Goal: Check status: Check status

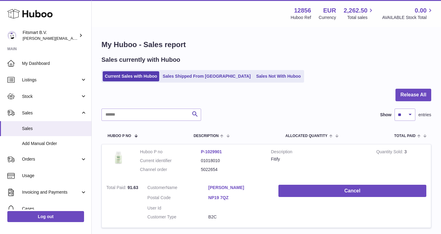
click at [208, 25] on div "Menu Huboo 12856 Huboo Ref EUR Currency 2,262.50 Total sales 0.00 AVAILABLE Sto…" at bounding box center [267, 13] width 350 height 27
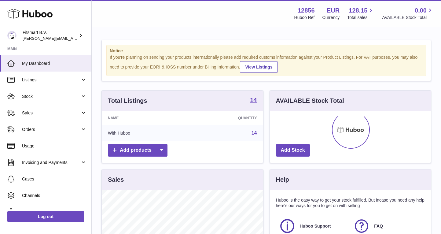
scroll to position [95, 161]
click at [25, 109] on link "Sales" at bounding box center [45, 113] width 91 height 17
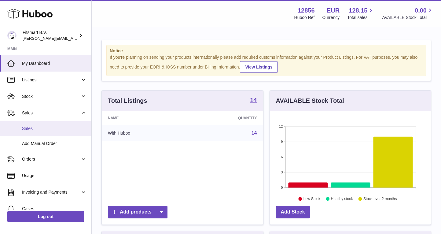
click at [39, 126] on span "Sales" at bounding box center [54, 129] width 65 height 6
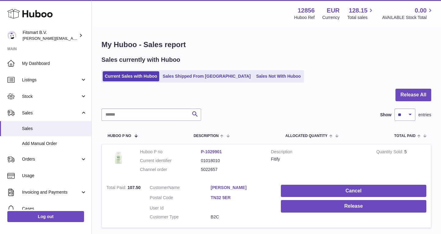
click at [330, 56] on div "Sales currently with Huboo" at bounding box center [267, 60] width 330 height 8
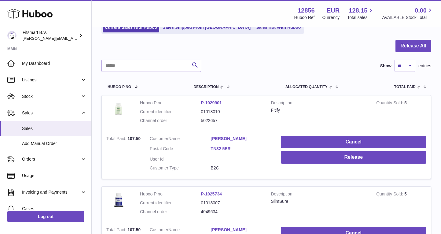
scroll to position [48, 0]
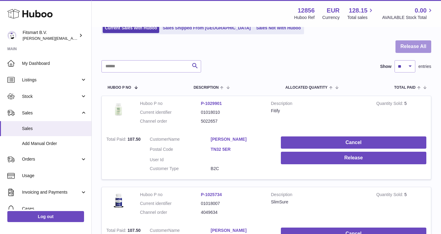
click at [412, 48] on button "Release All" at bounding box center [414, 46] width 36 height 13
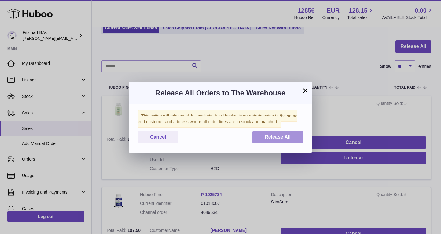
click at [291, 142] on button "Release All" at bounding box center [278, 137] width 50 height 13
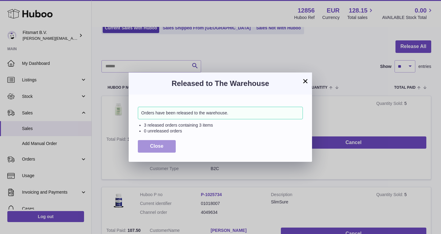
click at [170, 150] on button "Close" at bounding box center [157, 146] width 38 height 13
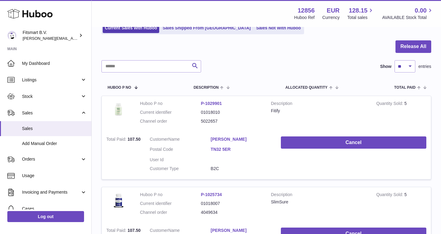
click at [351, 43] on div at bounding box center [267, 50] width 330 height 20
click at [242, 59] on div at bounding box center [267, 50] width 330 height 20
click at [328, 41] on div at bounding box center [267, 50] width 330 height 20
click at [195, 32] on link "Sales Shipped From [GEOGRAPHIC_DATA]" at bounding box center [207, 28] width 92 height 10
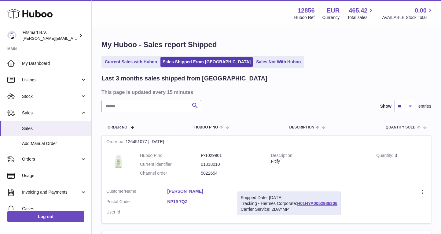
click at [133, 107] on input "text" at bounding box center [152, 106] width 100 height 12
paste input "*******"
type input "*******"
click at [280, 201] on link "TYPQWPI00464502" at bounding box center [287, 203] width 39 height 5
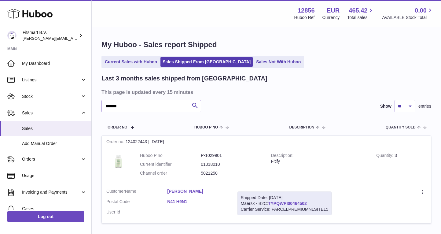
drag, startPoint x: 315, startPoint y: 201, endPoint x: 270, endPoint y: 199, distance: 45.3
click at [270, 199] on div "Shipped Date: 3rd Sep 2025 Maersk - B2C: TYPQWPI00464502 Carrier Service: PARCE…" at bounding box center [285, 203] width 95 height 24
copy div "TYPQWPI00464502"
click at [310, 63] on div "Current Sales with Huboo Sales Shipped From Huboo Sales Not With Huboo" at bounding box center [267, 62] width 330 height 13
click at [149, 109] on input "*******" at bounding box center [152, 106] width 100 height 12
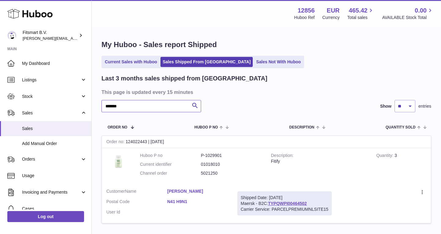
click at [149, 109] on input "*******" at bounding box center [152, 106] width 100 height 12
click at [326, 89] on h3 "This page is updated every 15 minutes" at bounding box center [266, 92] width 329 height 7
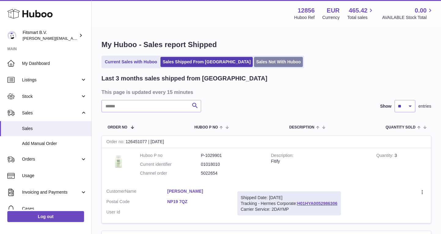
click at [254, 63] on link "Sales Not With Huboo" at bounding box center [278, 62] width 49 height 10
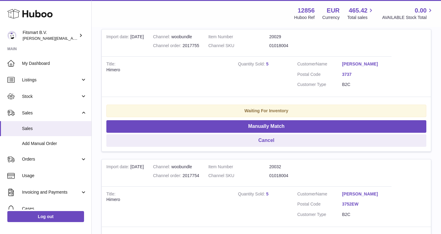
scroll to position [128, 0]
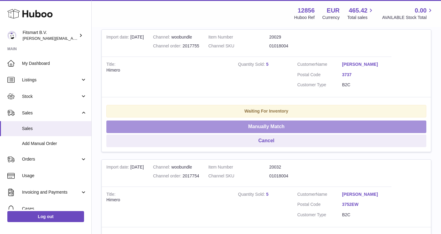
click at [283, 123] on button "Manually Match" at bounding box center [266, 127] width 320 height 13
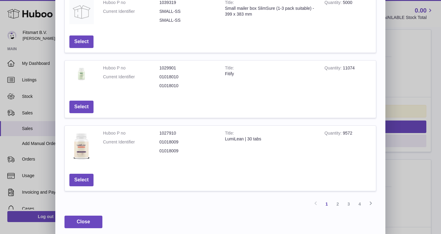
scroll to position [184, 0]
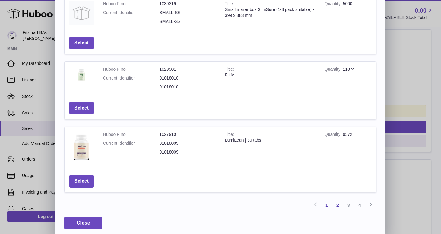
click at [339, 201] on link "2" at bounding box center [338, 205] width 11 height 11
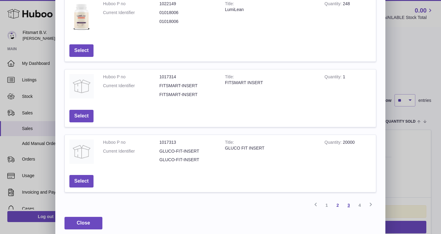
click at [349, 202] on link "3" at bounding box center [349, 205] width 11 height 11
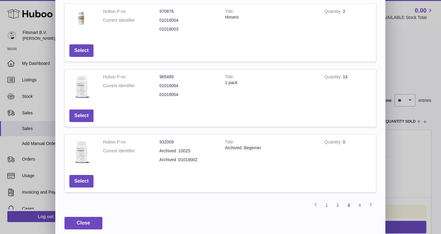
scroll to position [176, 0]
click at [360, 202] on link "4" at bounding box center [360, 205] width 11 height 11
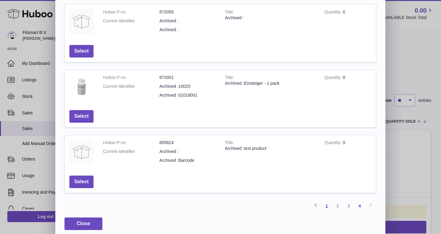
click at [327, 200] on link "1" at bounding box center [327, 205] width 11 height 11
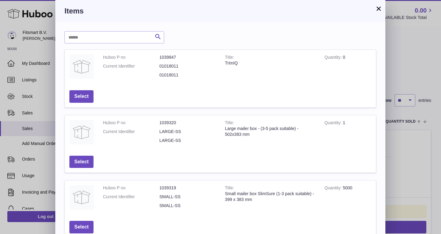
scroll to position [0, 0]
click at [382, 5] on button "×" at bounding box center [378, 8] width 7 height 7
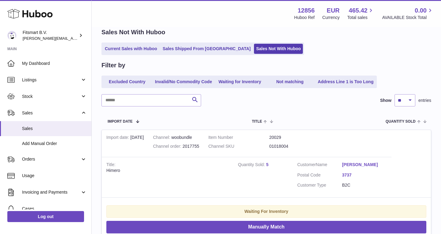
click at [412, 41] on div "Sales Not With Huboo Current Sales with Huboo Sales Shipped From Huboo Sales No…" at bounding box center [267, 41] width 330 height 27
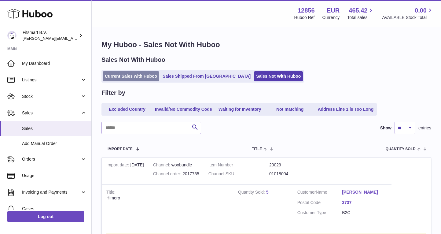
click at [139, 75] on link "Current Sales with Huboo" at bounding box center [131, 76] width 57 height 10
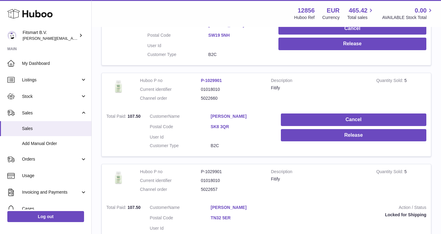
scroll to position [163, 0]
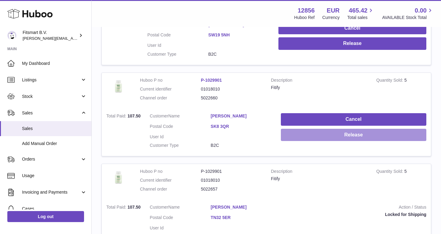
click at [369, 134] on button "Release" at bounding box center [354, 135] width 146 height 13
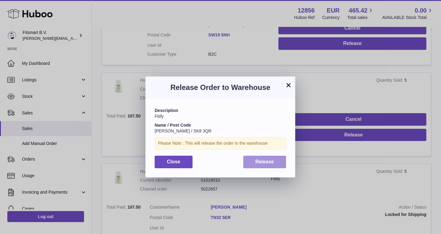
click at [260, 162] on span "Release" at bounding box center [265, 161] width 19 height 5
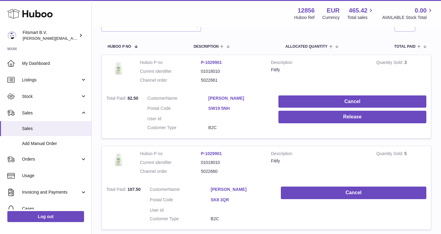
scroll to position [86, 0]
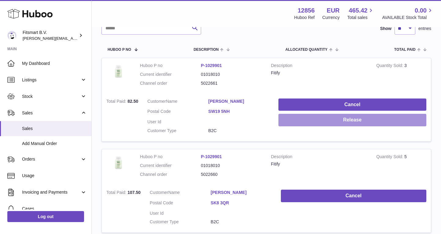
click at [342, 119] on button "Release" at bounding box center [353, 120] width 148 height 13
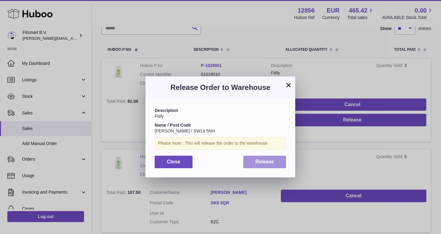
click at [250, 159] on button "Release" at bounding box center [265, 162] width 43 height 13
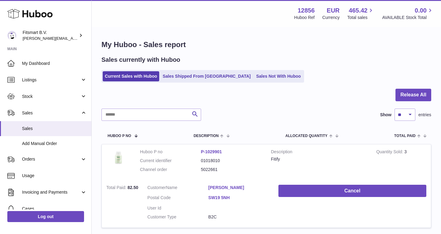
scroll to position [0, 0]
click at [194, 97] on div at bounding box center [267, 99] width 330 height 20
click at [198, 76] on link "Sales Shipped From [GEOGRAPHIC_DATA]" at bounding box center [207, 76] width 92 height 10
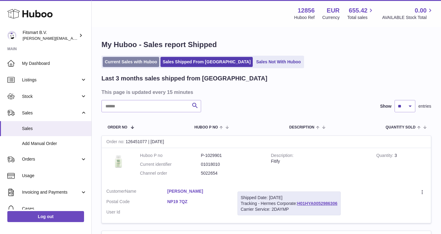
click at [132, 61] on link "Current Sales with Huboo" at bounding box center [131, 62] width 57 height 10
